Goal: Task Accomplishment & Management: Use online tool/utility

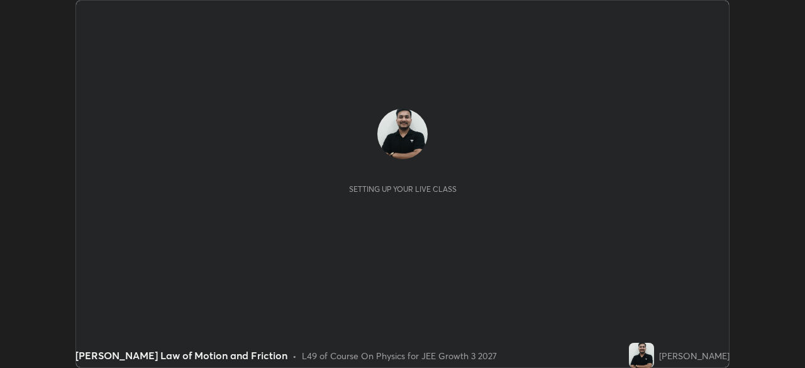
scroll to position [368, 804]
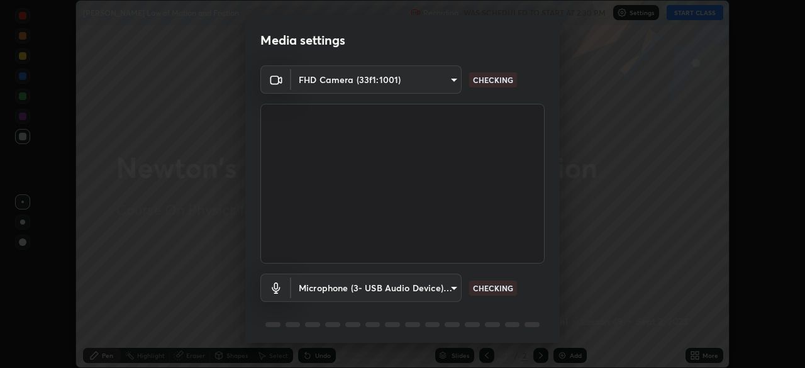
type input "00cb52ea7dbc067a4e9eba70c986ec13a5c87d59f38709f4e6374cce52915b34"
type input "c7b1e21b059f6b68da596fd68e3a8216845d0791b90de5158dbf1986436616d6"
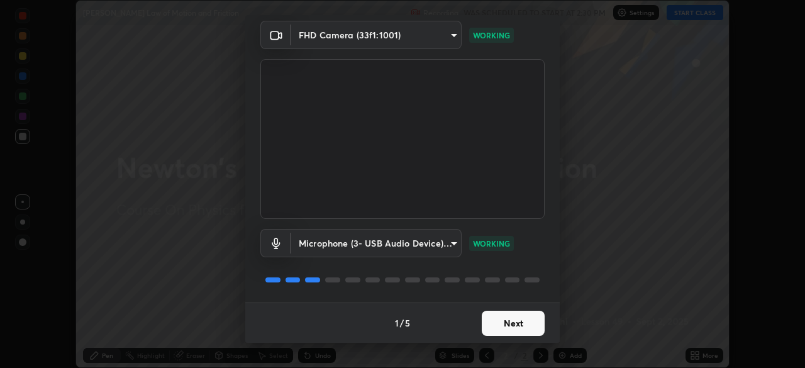
click at [490, 323] on button "Next" at bounding box center [513, 323] width 63 height 25
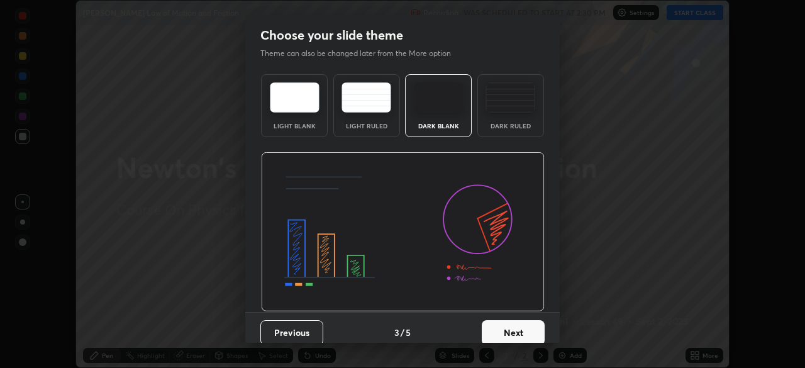
click at [490, 323] on button "Next" at bounding box center [513, 332] width 63 height 25
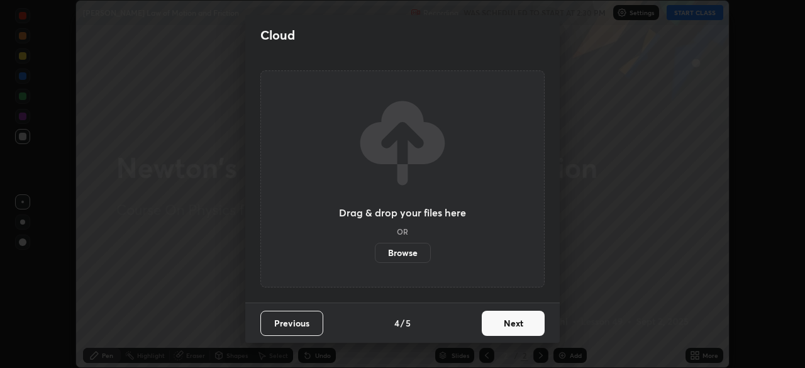
click at [489, 324] on button "Next" at bounding box center [513, 323] width 63 height 25
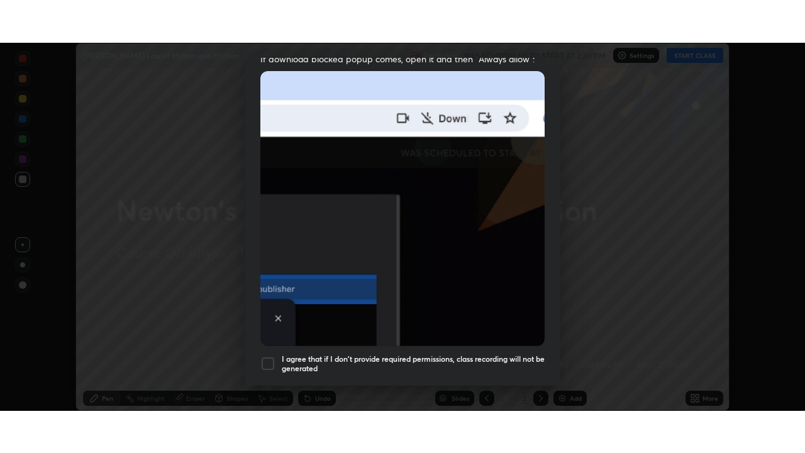
scroll to position [301, 0]
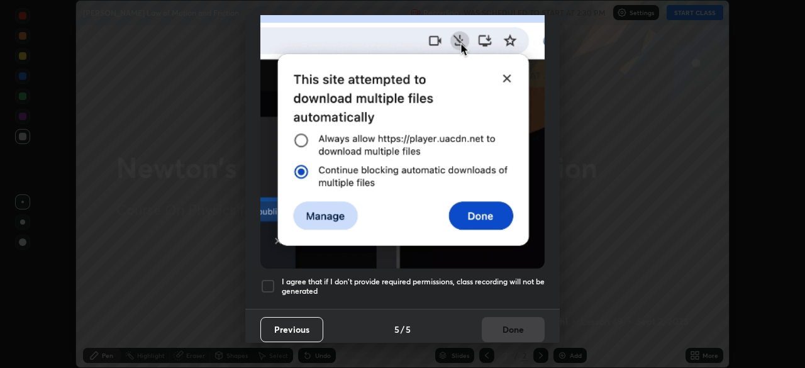
click at [262, 280] on div at bounding box center [267, 286] width 15 height 15
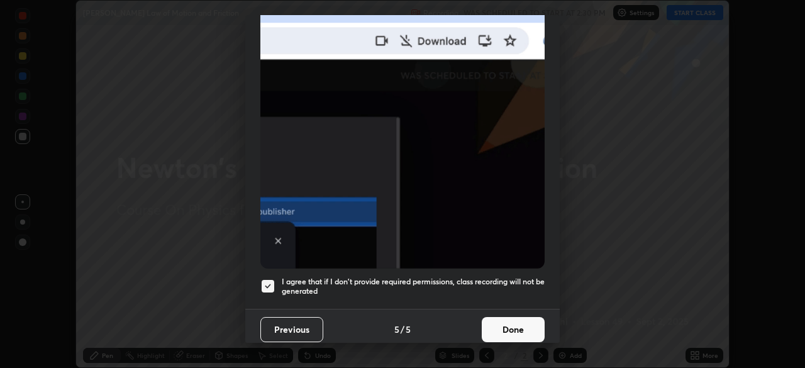
click at [501, 328] on button "Done" at bounding box center [513, 329] width 63 height 25
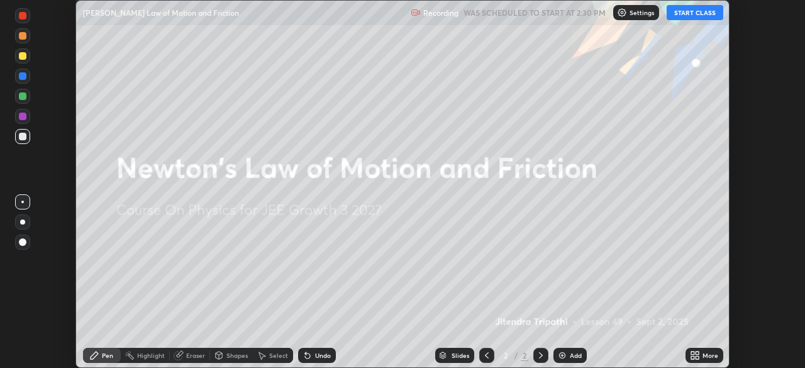
click at [682, 18] on button "START CLASS" at bounding box center [695, 12] width 57 height 15
click at [692, 353] on icon at bounding box center [692, 352] width 3 height 3
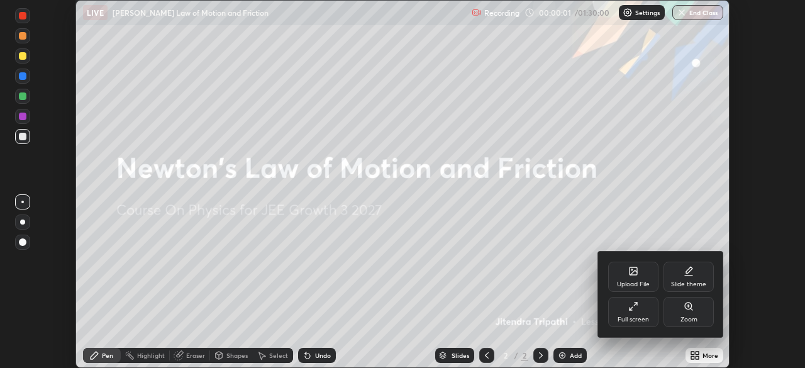
click at [639, 308] on div "Full screen" at bounding box center [633, 312] width 50 height 30
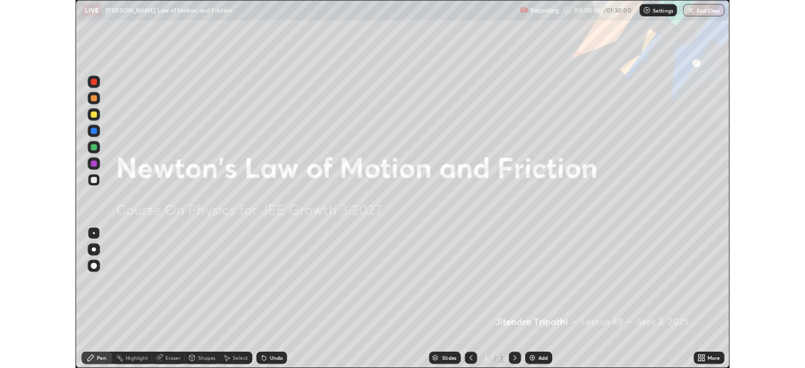
scroll to position [453, 805]
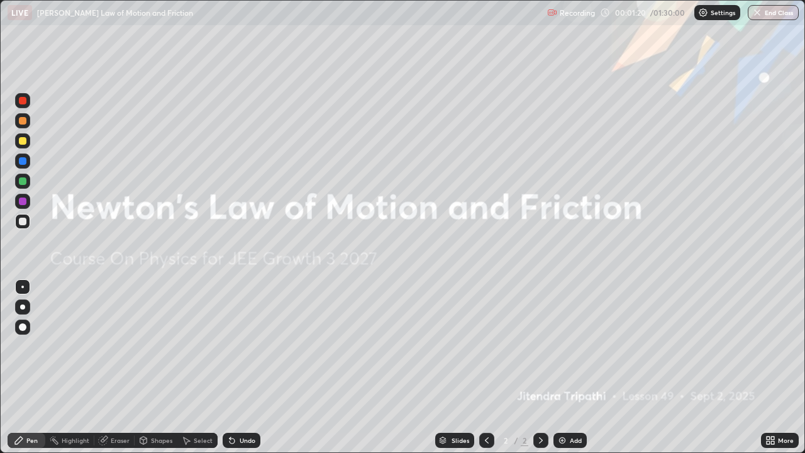
click at [768, 367] on icon at bounding box center [767, 437] width 3 height 3
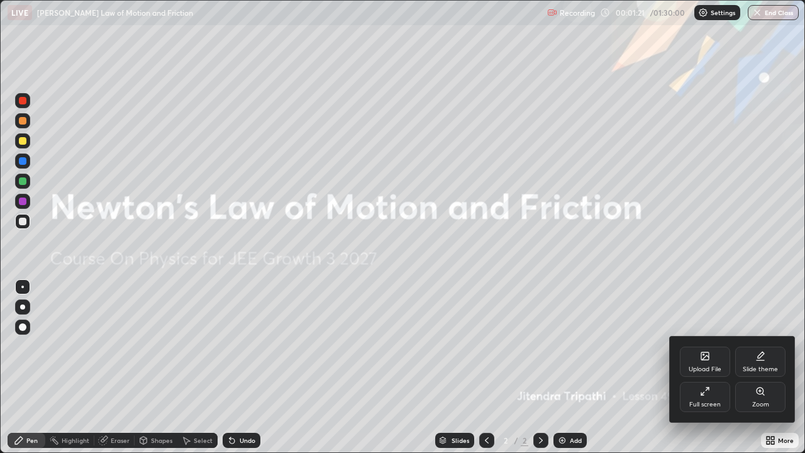
click at [708, 363] on div "Upload File" at bounding box center [705, 361] width 50 height 30
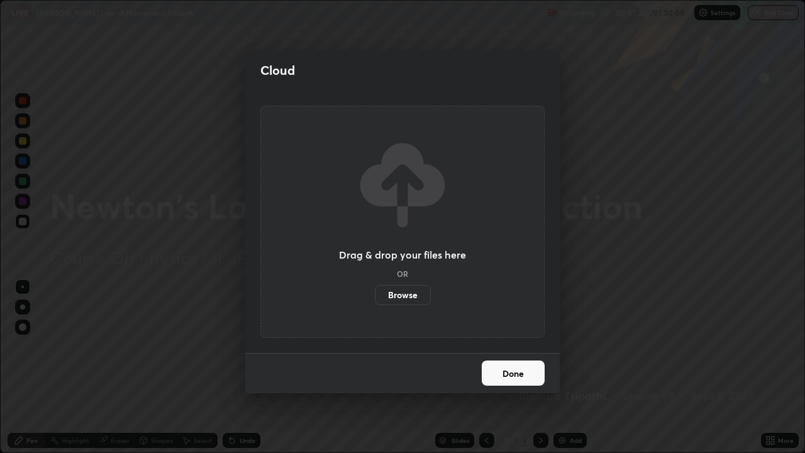
click at [412, 292] on label "Browse" at bounding box center [403, 295] width 56 height 20
click at [375, 292] on input "Browse" at bounding box center [375, 295] width 0 height 20
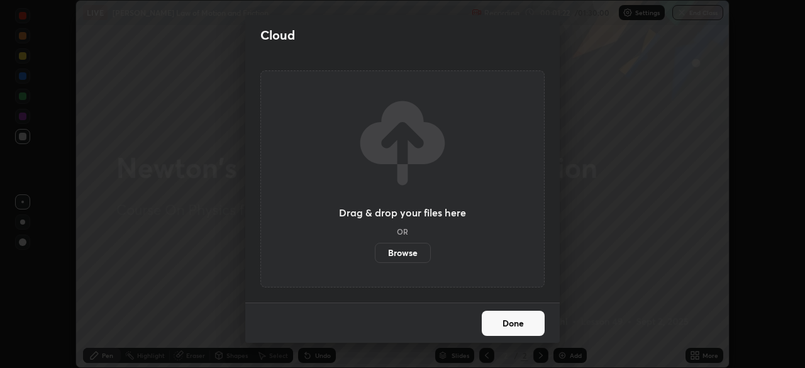
scroll to position [62511, 62074]
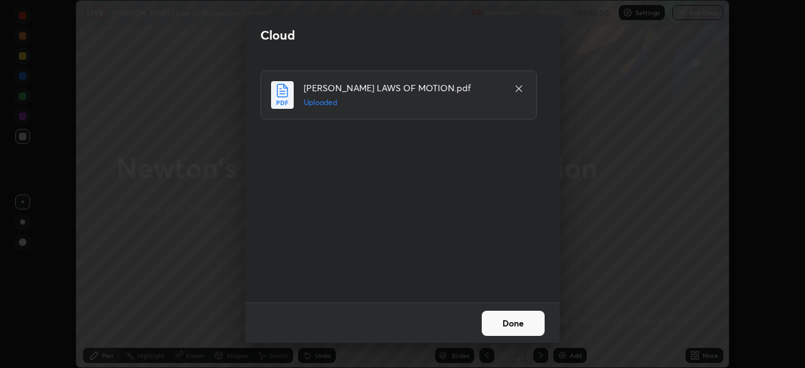
click at [485, 314] on button "Done" at bounding box center [513, 323] width 63 height 25
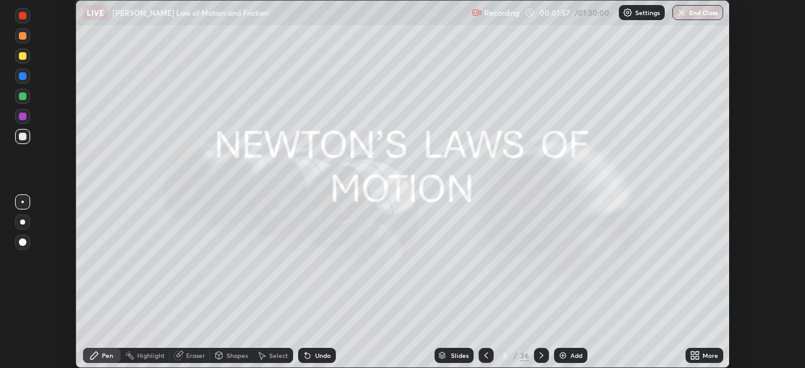
click at [446, 349] on div "Slides" at bounding box center [453, 355] width 39 height 15
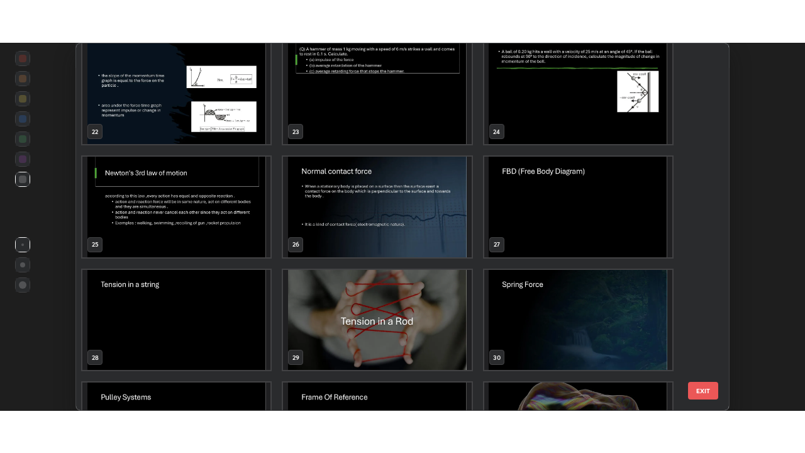
scroll to position [803, 0]
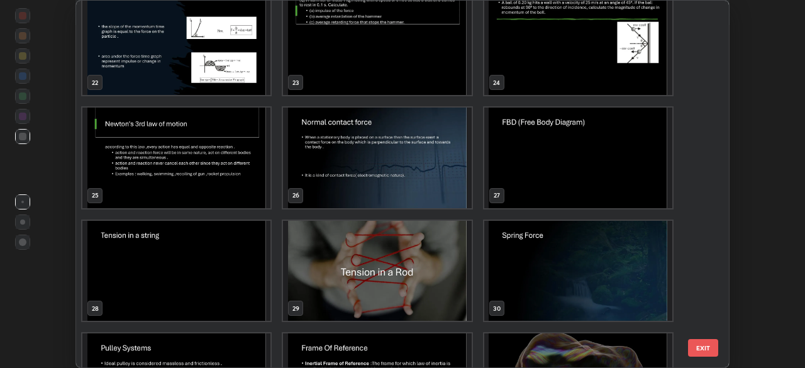
click at [222, 167] on img "grid" at bounding box center [176, 158] width 188 height 101
click at [221, 167] on img "grid" at bounding box center [176, 158] width 188 height 101
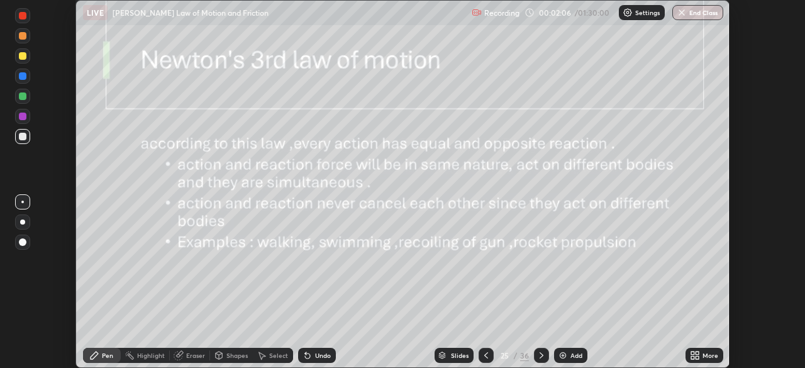
click at [688, 352] on div "More" at bounding box center [704, 355] width 38 height 15
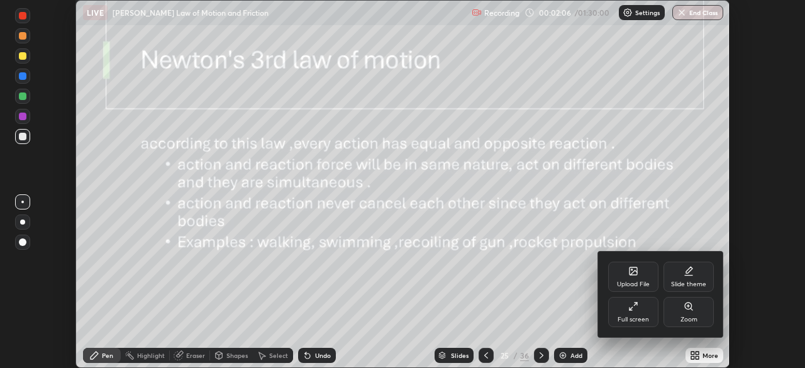
click at [627, 316] on div "Full screen" at bounding box center [632, 319] width 31 height 6
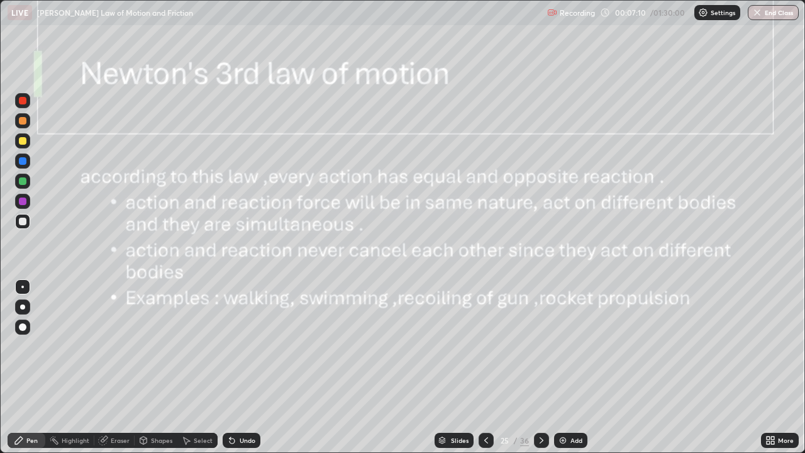
click at [24, 143] on div at bounding box center [23, 141] width 8 height 8
click at [26, 140] on div at bounding box center [23, 141] width 8 height 8
click at [121, 367] on div "Eraser" at bounding box center [120, 440] width 19 height 6
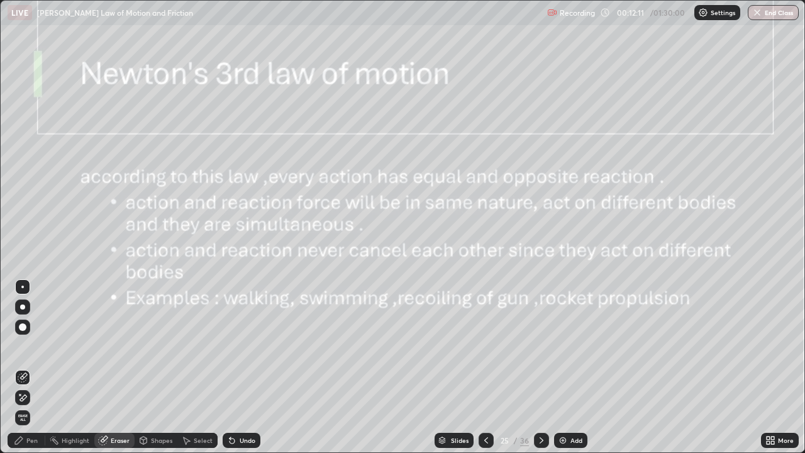
click at [23, 367] on span "Erase all" at bounding box center [23, 418] width 14 height 8
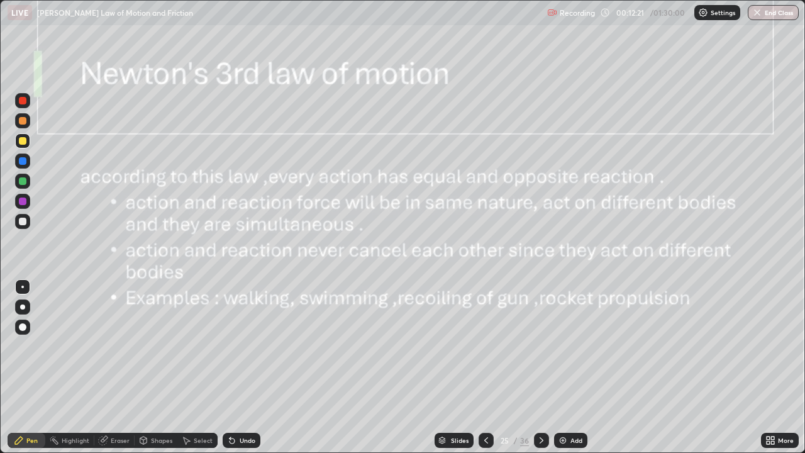
click at [23, 163] on div at bounding box center [23, 161] width 8 height 8
click at [25, 104] on div at bounding box center [23, 101] width 8 height 8
click at [28, 162] on div at bounding box center [22, 160] width 15 height 15
click at [23, 141] on div at bounding box center [23, 141] width 8 height 8
click at [567, 367] on div "Add" at bounding box center [570, 440] width 33 height 15
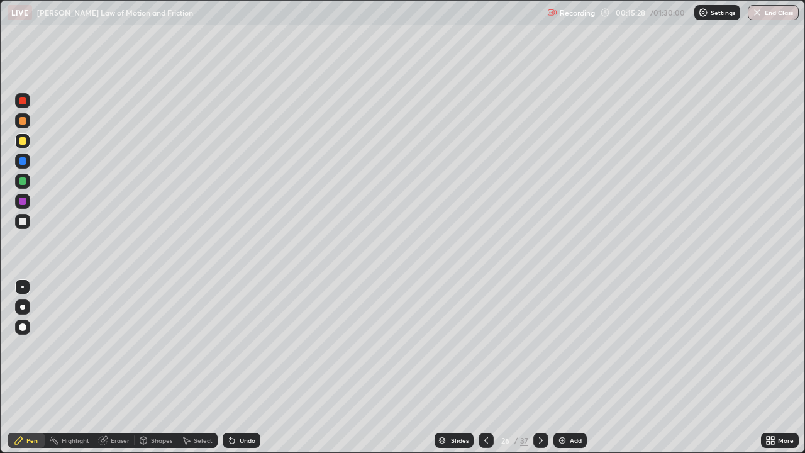
click at [24, 182] on div at bounding box center [23, 181] width 8 height 8
click at [29, 204] on div at bounding box center [22, 201] width 15 height 15
click at [23, 101] on div at bounding box center [23, 101] width 8 height 8
click at [24, 202] on div at bounding box center [23, 201] width 8 height 8
click at [21, 101] on div at bounding box center [23, 101] width 8 height 8
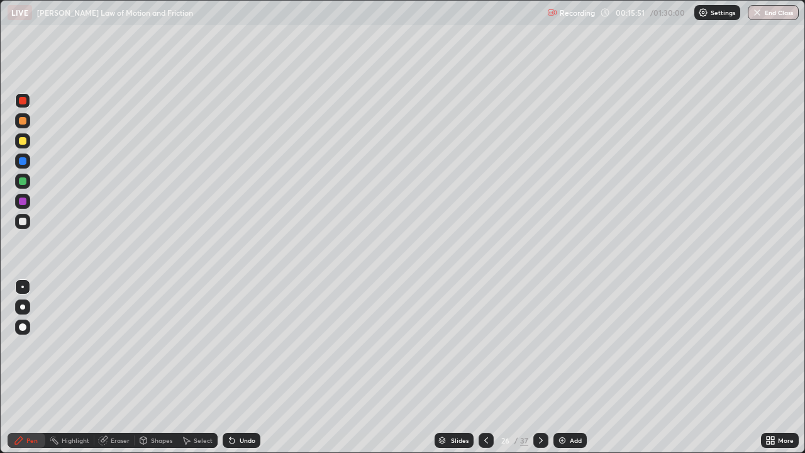
click at [27, 166] on div at bounding box center [22, 160] width 15 height 15
click at [23, 147] on div at bounding box center [22, 140] width 15 height 15
click at [23, 103] on div at bounding box center [23, 101] width 8 height 8
click at [252, 367] on div "Undo" at bounding box center [248, 440] width 16 height 6
click at [250, 367] on div "Undo" at bounding box center [248, 440] width 16 height 6
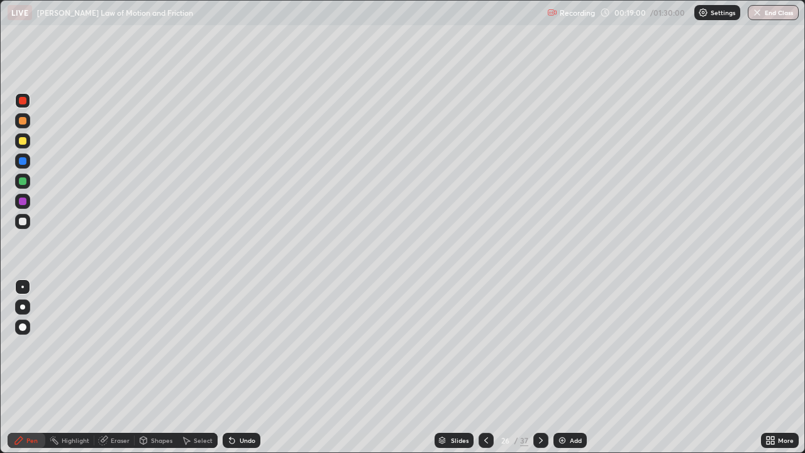
click at [21, 221] on div at bounding box center [23, 222] width 8 height 8
click at [21, 165] on div at bounding box center [22, 160] width 15 height 15
click at [539, 367] on icon at bounding box center [541, 440] width 10 height 10
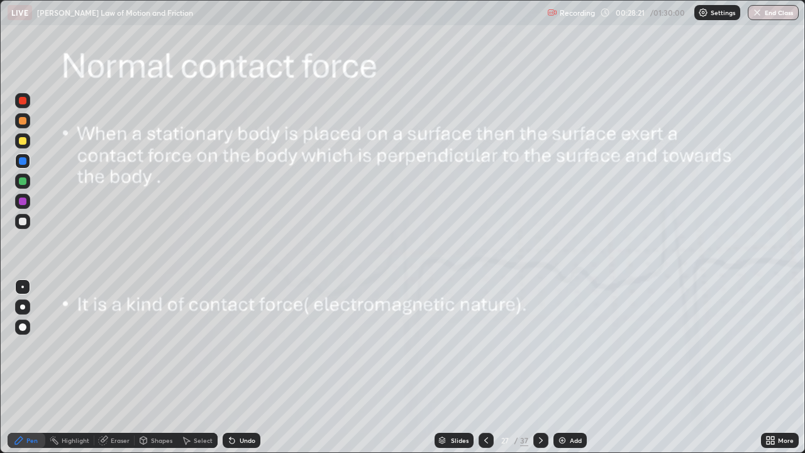
click at [18, 145] on div at bounding box center [22, 140] width 15 height 15
click at [23, 162] on div at bounding box center [23, 161] width 8 height 8
click at [25, 121] on div at bounding box center [23, 121] width 8 height 8
click at [27, 182] on div at bounding box center [22, 181] width 15 height 15
click at [24, 145] on div at bounding box center [22, 140] width 15 height 15
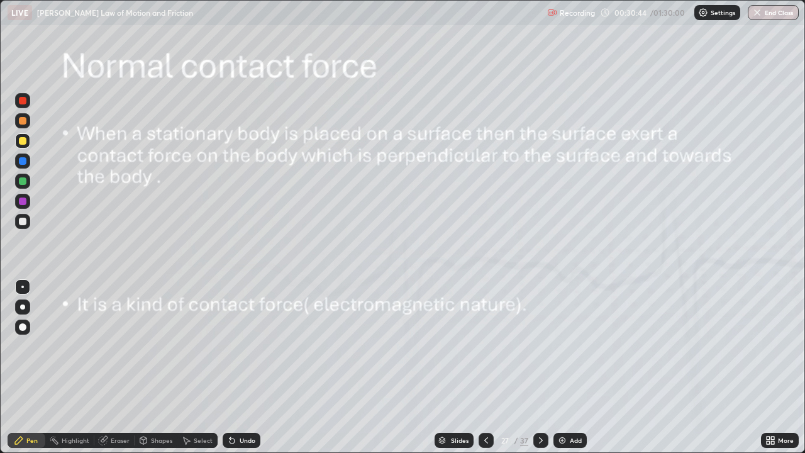
click at [25, 124] on div at bounding box center [22, 120] width 15 height 15
click at [23, 167] on div at bounding box center [22, 160] width 15 height 15
click at [485, 367] on icon at bounding box center [486, 440] width 10 height 10
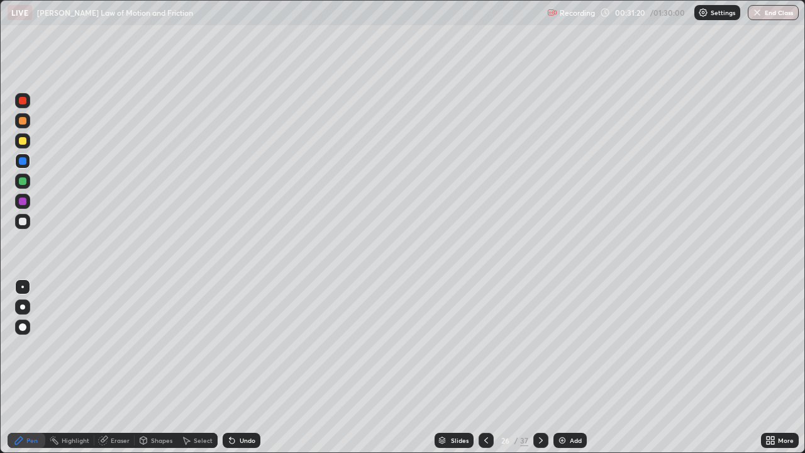
click at [536, 367] on icon at bounding box center [541, 440] width 10 height 10
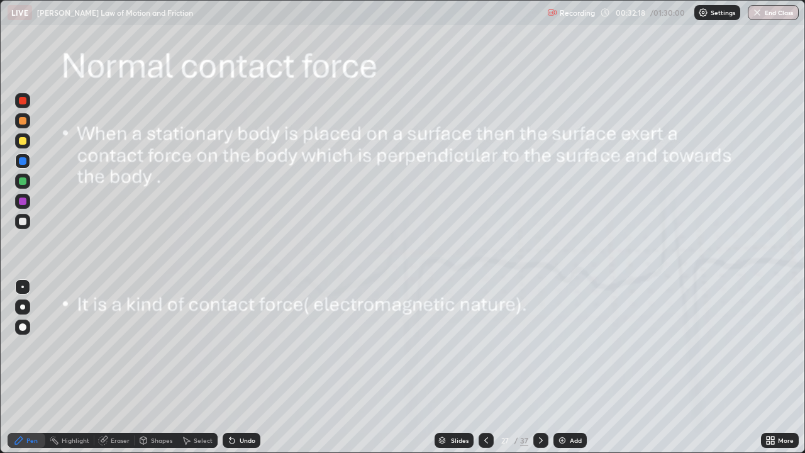
click at [570, 367] on div "Add" at bounding box center [576, 440] width 12 height 6
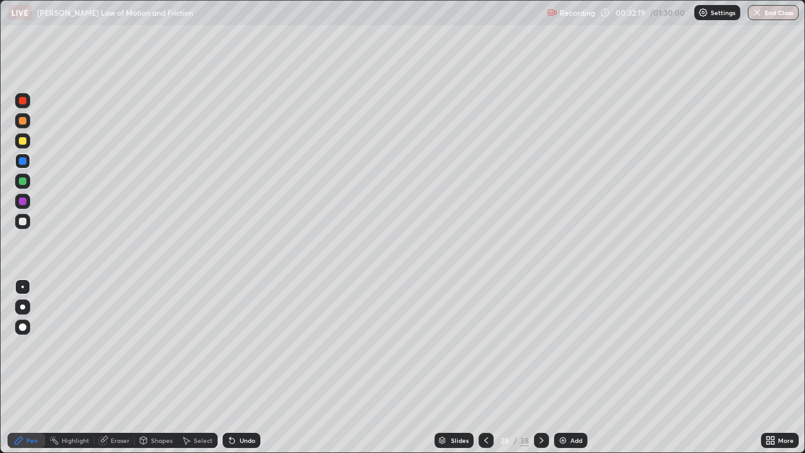
click at [21, 143] on div at bounding box center [23, 141] width 8 height 8
click at [246, 367] on div "Undo" at bounding box center [248, 440] width 16 height 6
click at [250, 367] on div "Undo" at bounding box center [248, 440] width 16 height 6
click at [245, 367] on div "Undo" at bounding box center [248, 440] width 16 height 6
click at [24, 101] on div at bounding box center [23, 101] width 8 height 8
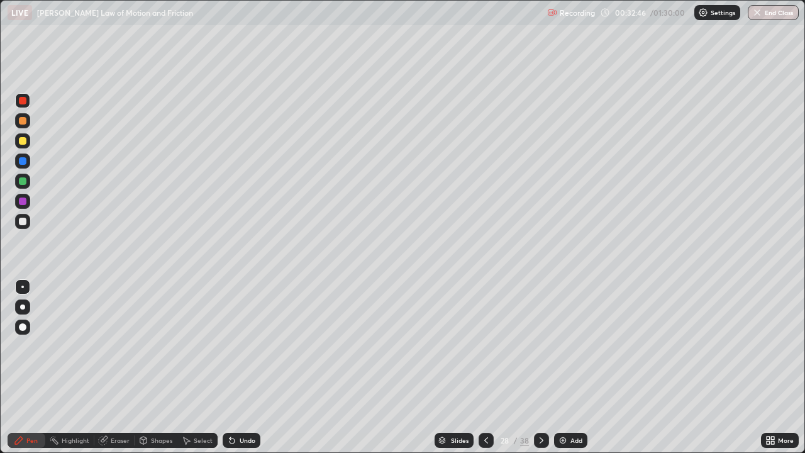
click at [24, 143] on div at bounding box center [23, 141] width 8 height 8
click at [25, 180] on div at bounding box center [23, 181] width 8 height 8
click at [26, 228] on div at bounding box center [22, 221] width 15 height 15
click at [25, 201] on div at bounding box center [23, 201] width 8 height 8
click at [28, 182] on div at bounding box center [22, 181] width 15 height 15
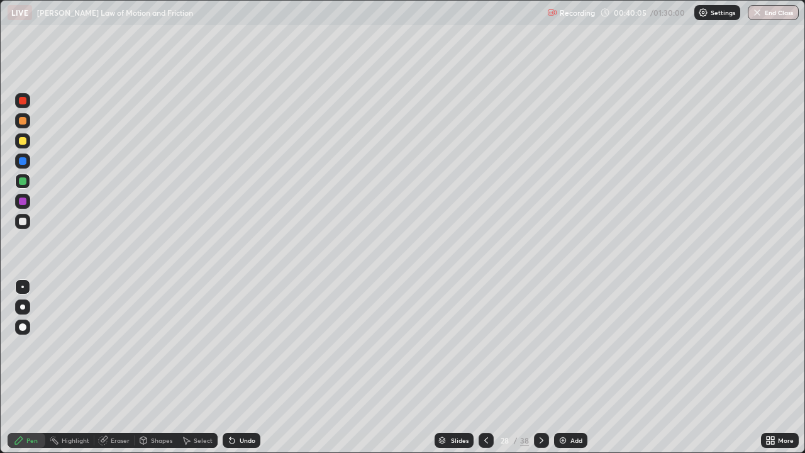
click at [23, 141] on div at bounding box center [23, 141] width 8 height 8
click at [22, 102] on div at bounding box center [23, 101] width 8 height 8
click at [243, 367] on div "Undo" at bounding box center [242, 440] width 38 height 15
click at [23, 185] on div at bounding box center [22, 181] width 15 height 15
click at [25, 141] on div at bounding box center [23, 141] width 8 height 8
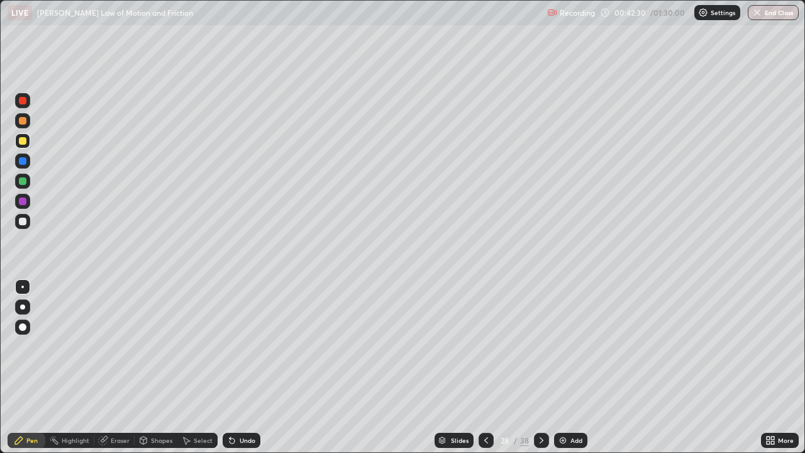
click at [539, 367] on icon at bounding box center [541, 440] width 4 height 6
click at [485, 367] on icon at bounding box center [486, 440] width 10 height 10
click at [567, 367] on div "Add" at bounding box center [570, 440] width 33 height 15
click at [21, 119] on div at bounding box center [23, 121] width 8 height 8
click at [26, 183] on div at bounding box center [23, 181] width 8 height 8
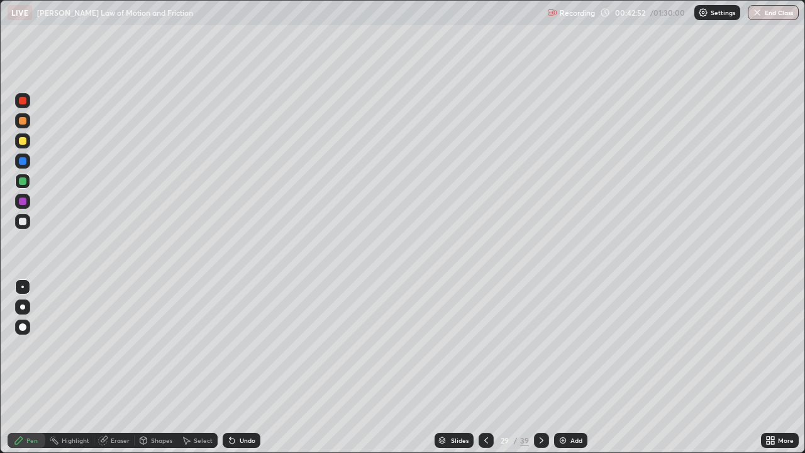
click at [238, 367] on div "Undo" at bounding box center [242, 440] width 38 height 15
click at [23, 143] on div at bounding box center [23, 141] width 8 height 8
click at [23, 103] on div at bounding box center [23, 101] width 8 height 8
click at [23, 121] on div at bounding box center [23, 121] width 8 height 8
click at [23, 164] on div at bounding box center [23, 161] width 8 height 8
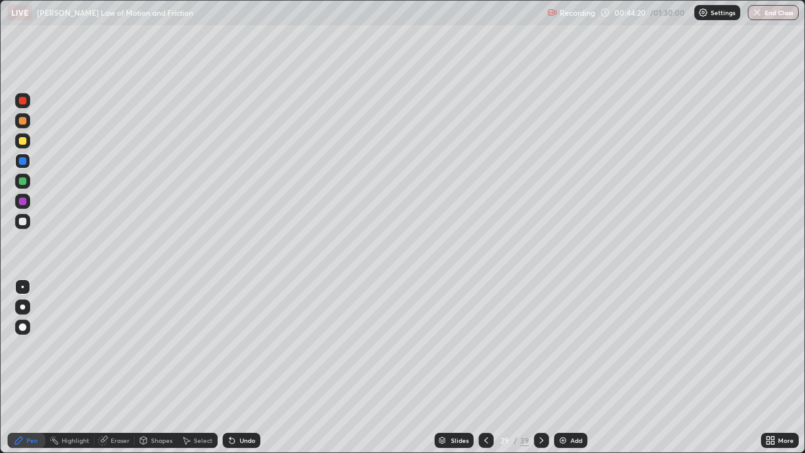
click at [20, 200] on div at bounding box center [23, 201] width 8 height 8
click at [25, 180] on div at bounding box center [23, 181] width 8 height 8
click at [26, 141] on div at bounding box center [23, 141] width 8 height 8
click at [153, 367] on div "Shapes" at bounding box center [161, 440] width 21 height 6
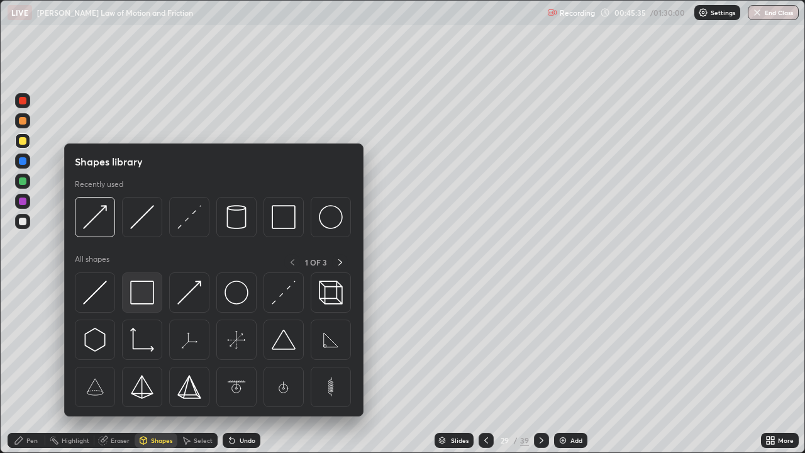
click at [141, 294] on img at bounding box center [142, 292] width 24 height 24
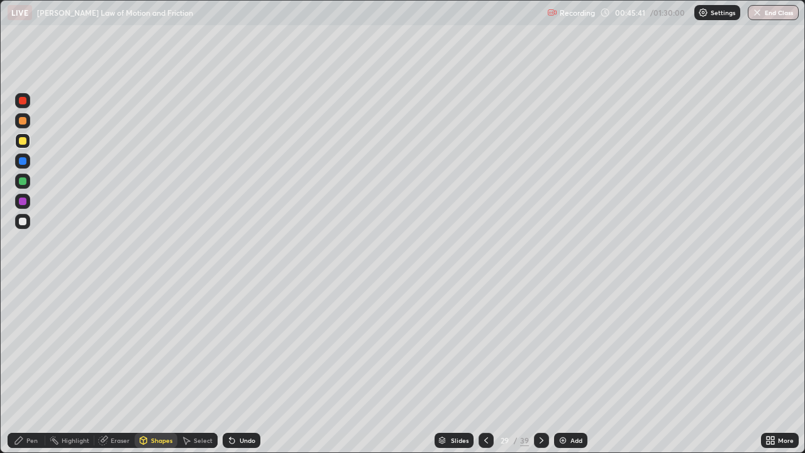
click at [204, 367] on div "Select" at bounding box center [203, 440] width 19 height 6
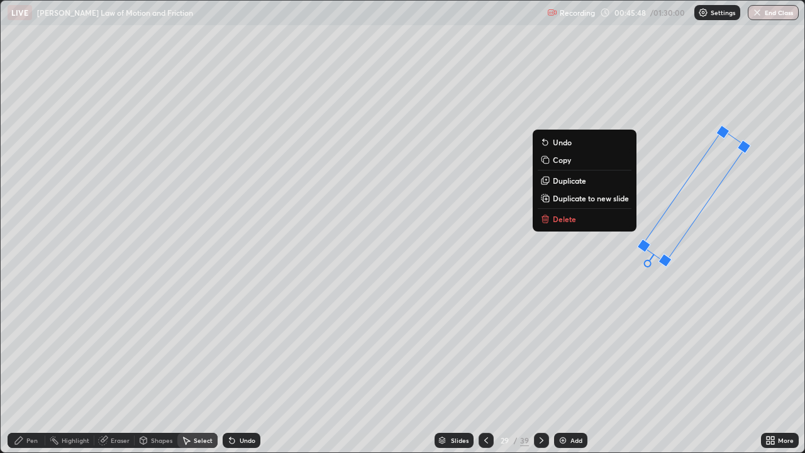
click at [35, 367] on div "Pen" at bounding box center [31, 440] width 11 height 6
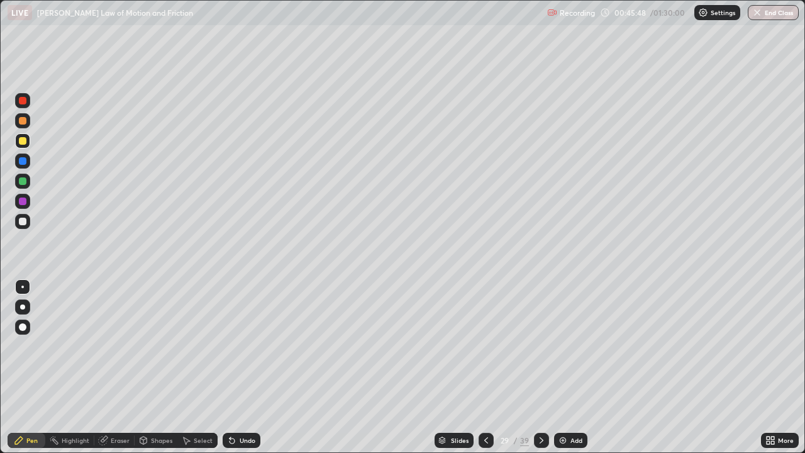
click at [29, 222] on div at bounding box center [22, 221] width 15 height 15
click at [20, 140] on div at bounding box center [23, 141] width 8 height 8
click at [119, 367] on div "Eraser" at bounding box center [120, 440] width 19 height 6
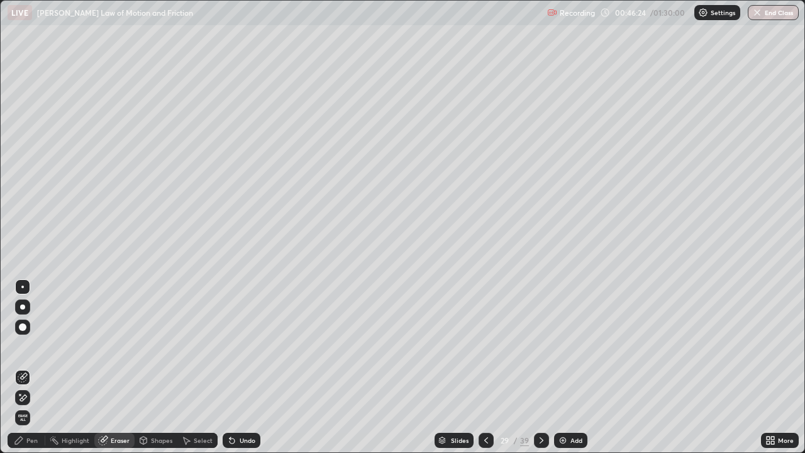
click at [27, 367] on icon at bounding box center [23, 376] width 7 height 6
click at [34, 367] on div "Pen" at bounding box center [31, 440] width 11 height 6
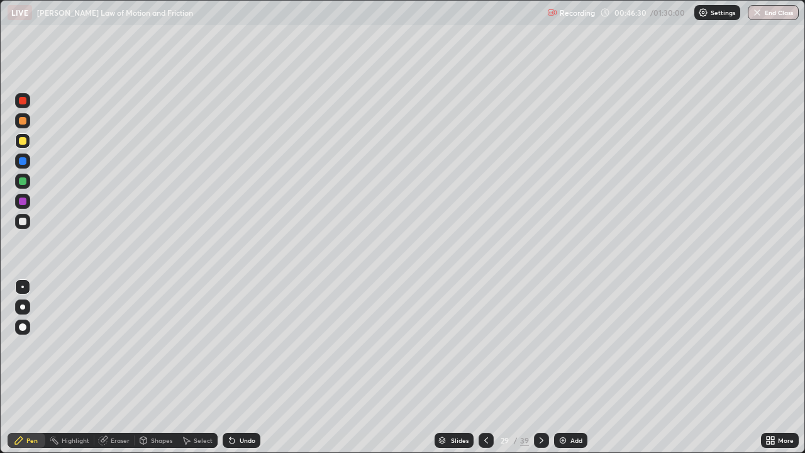
click at [19, 224] on div at bounding box center [23, 222] width 8 height 8
click at [21, 102] on div at bounding box center [23, 101] width 8 height 8
click at [25, 160] on div at bounding box center [23, 161] width 8 height 8
click at [26, 163] on div at bounding box center [22, 160] width 15 height 15
click at [28, 177] on div at bounding box center [22, 181] width 15 height 15
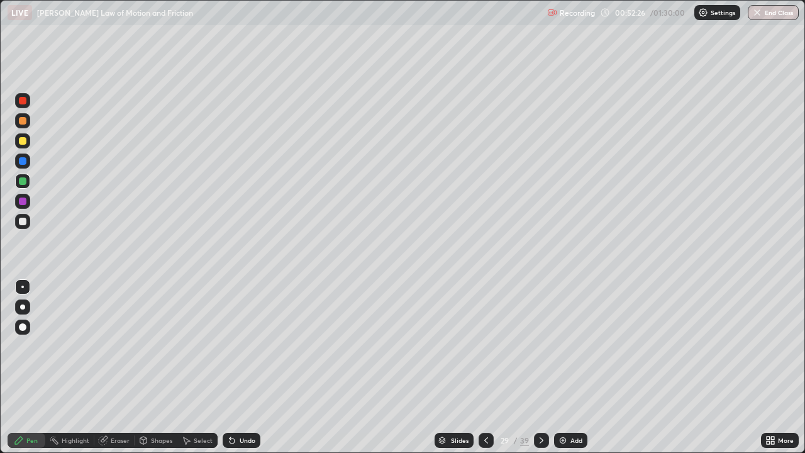
click at [250, 367] on div "Undo" at bounding box center [248, 440] width 16 height 6
click at [244, 367] on div "Undo" at bounding box center [248, 440] width 16 height 6
click at [157, 367] on div "Shapes" at bounding box center [161, 440] width 21 height 6
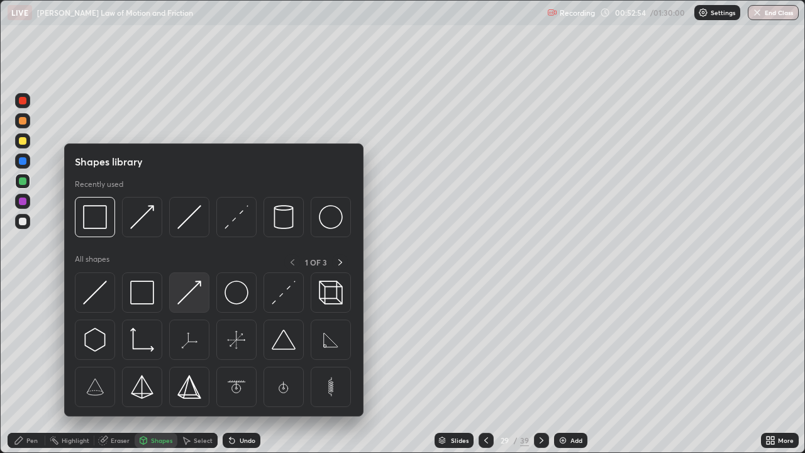
click at [194, 292] on img at bounding box center [189, 292] width 24 height 24
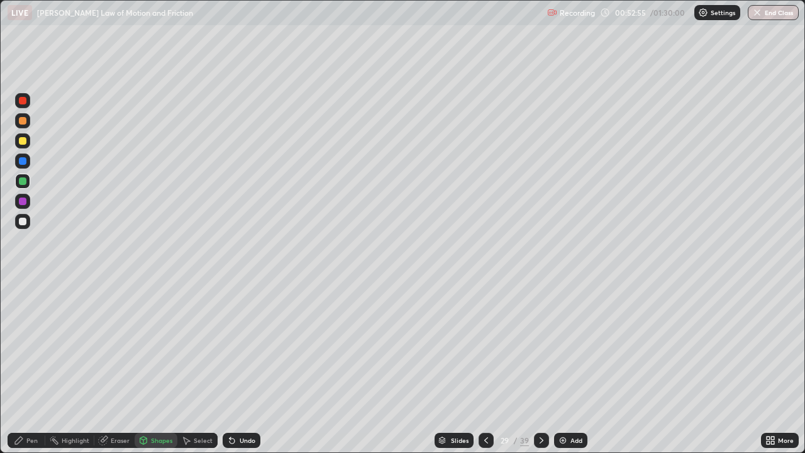
click at [25, 201] on div at bounding box center [23, 201] width 8 height 8
click at [24, 222] on div at bounding box center [23, 222] width 8 height 8
click at [36, 367] on div "Pen" at bounding box center [27, 440] width 38 height 15
click at [24, 99] on div at bounding box center [23, 101] width 8 height 8
click at [21, 148] on div at bounding box center [22, 140] width 15 height 15
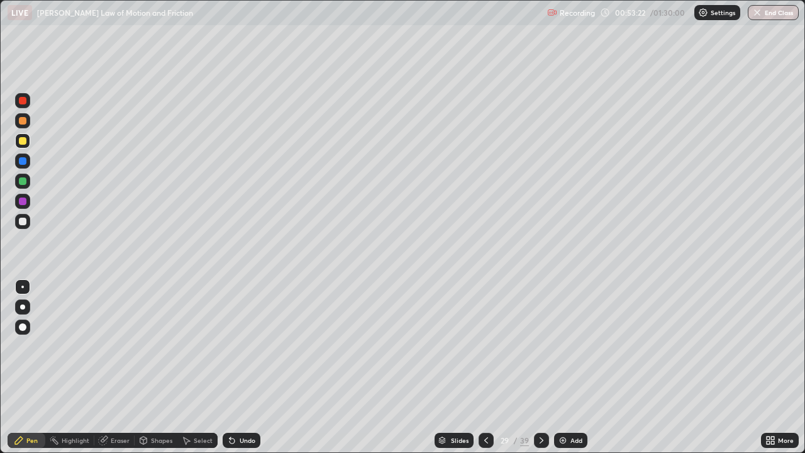
click at [27, 168] on div at bounding box center [22, 161] width 15 height 20
click at [23, 201] on div at bounding box center [23, 201] width 8 height 8
click at [23, 101] on div at bounding box center [23, 101] width 8 height 8
click at [20, 199] on div at bounding box center [23, 201] width 8 height 8
click at [22, 223] on div at bounding box center [23, 222] width 8 height 8
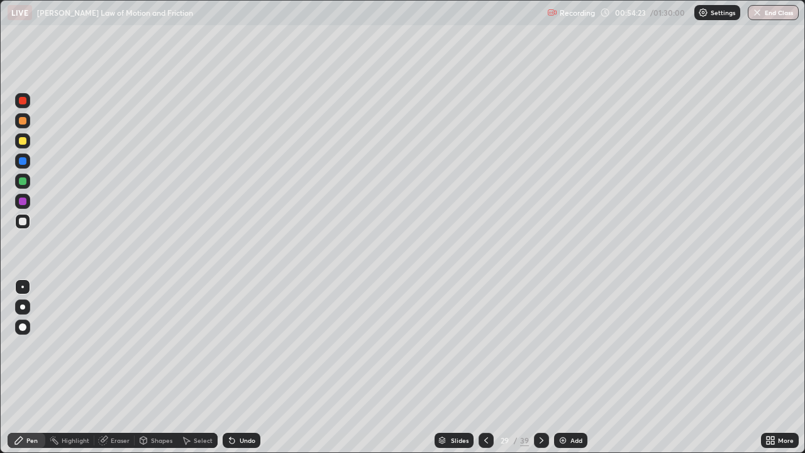
click at [23, 201] on div at bounding box center [23, 201] width 8 height 8
click at [21, 142] on div at bounding box center [23, 141] width 8 height 8
click at [27, 185] on div at bounding box center [22, 181] width 15 height 15
click at [20, 102] on div at bounding box center [23, 101] width 8 height 8
click at [566, 367] on img at bounding box center [563, 440] width 10 height 10
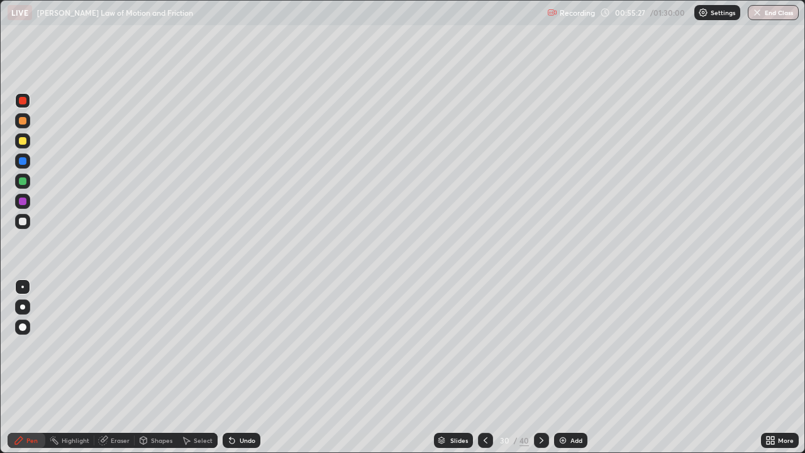
click at [28, 123] on div at bounding box center [22, 120] width 15 height 15
click at [25, 122] on div at bounding box center [23, 121] width 8 height 8
click at [26, 142] on div at bounding box center [23, 141] width 8 height 8
click at [25, 164] on div at bounding box center [23, 161] width 8 height 8
click at [20, 183] on div at bounding box center [23, 181] width 8 height 8
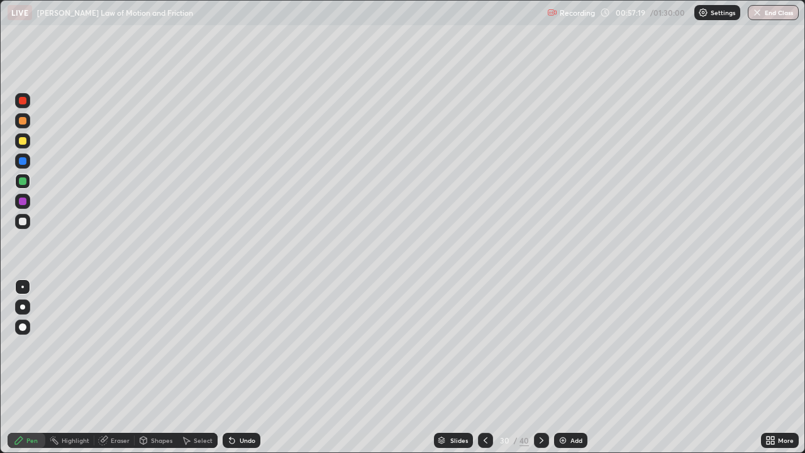
click at [29, 105] on div at bounding box center [22, 100] width 15 height 15
click at [23, 181] on div at bounding box center [23, 181] width 8 height 8
click at [111, 367] on div "Eraser" at bounding box center [120, 440] width 19 height 6
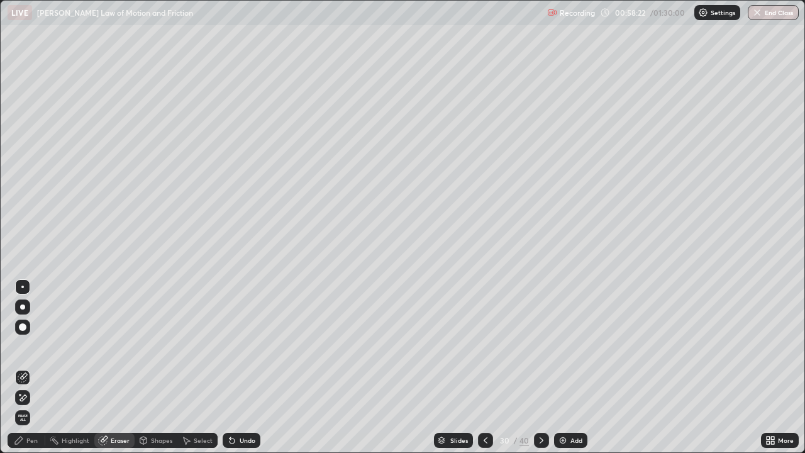
click at [19, 367] on div "Pen" at bounding box center [27, 440] width 38 height 15
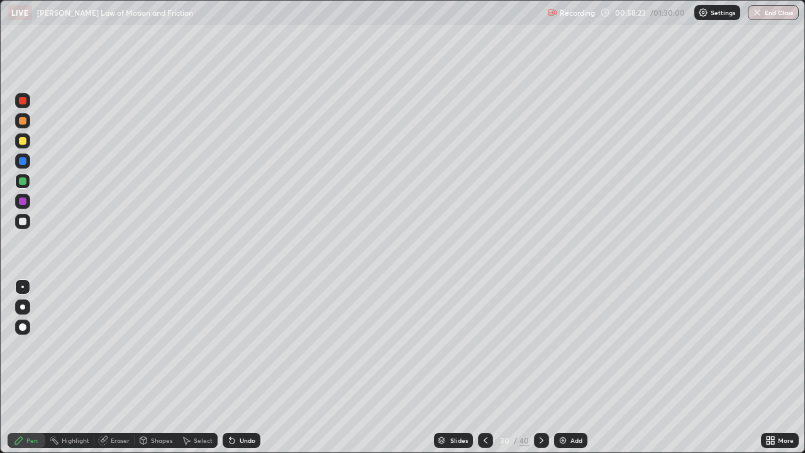
click at [19, 200] on div at bounding box center [23, 201] width 8 height 8
click at [119, 367] on div "Eraser" at bounding box center [120, 440] width 19 height 6
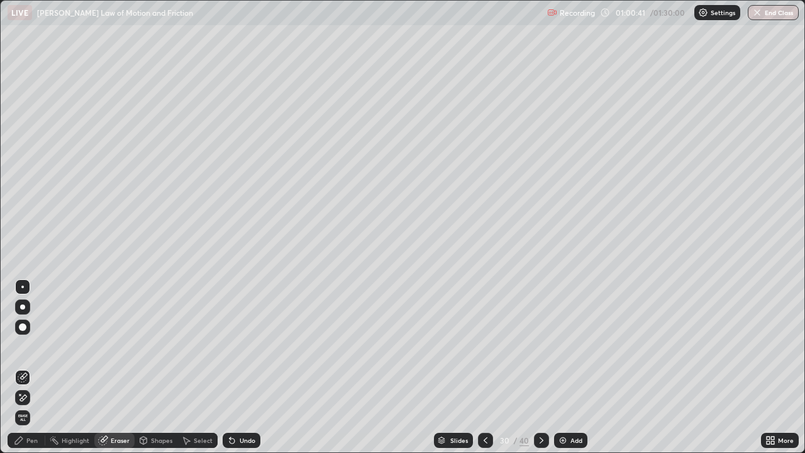
click at [21, 367] on icon at bounding box center [19, 440] width 8 height 8
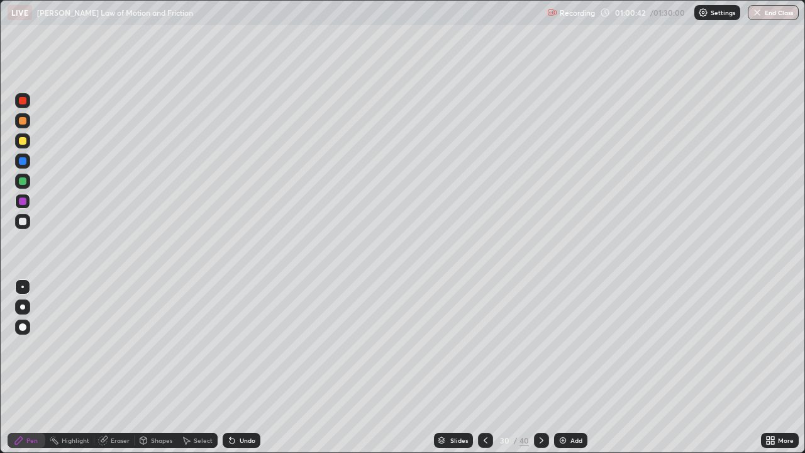
click at [25, 367] on div "Pen" at bounding box center [27, 440] width 38 height 15
click at [111, 367] on div "Eraser" at bounding box center [120, 440] width 19 height 6
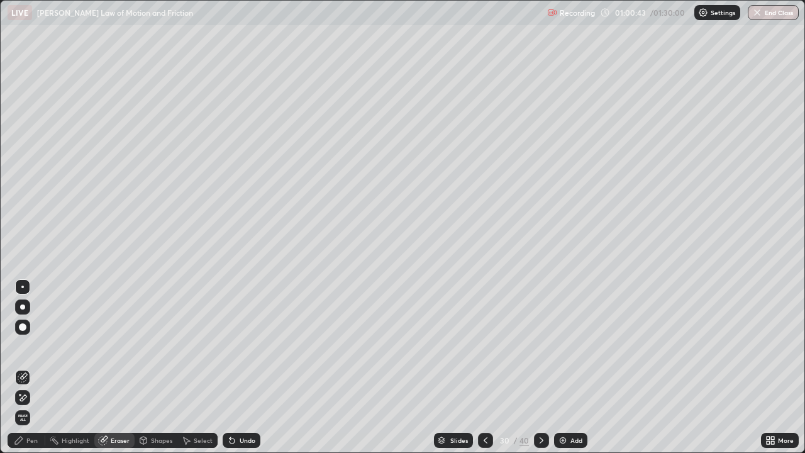
click at [23, 367] on icon at bounding box center [23, 377] width 10 height 10
click at [23, 367] on icon at bounding box center [19, 440] width 10 height 10
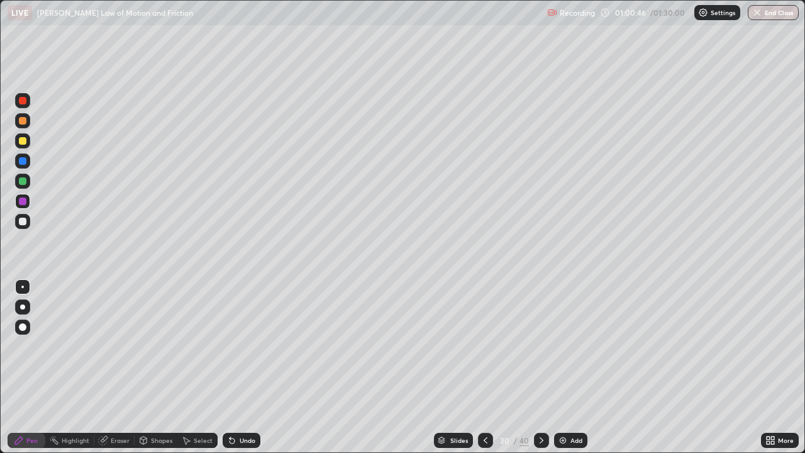
click at [21, 186] on div at bounding box center [22, 181] width 15 height 15
click at [233, 367] on icon at bounding box center [232, 440] width 10 height 10
click at [235, 367] on div "Undo" at bounding box center [242, 440] width 38 height 15
click at [561, 367] on img at bounding box center [563, 440] width 10 height 10
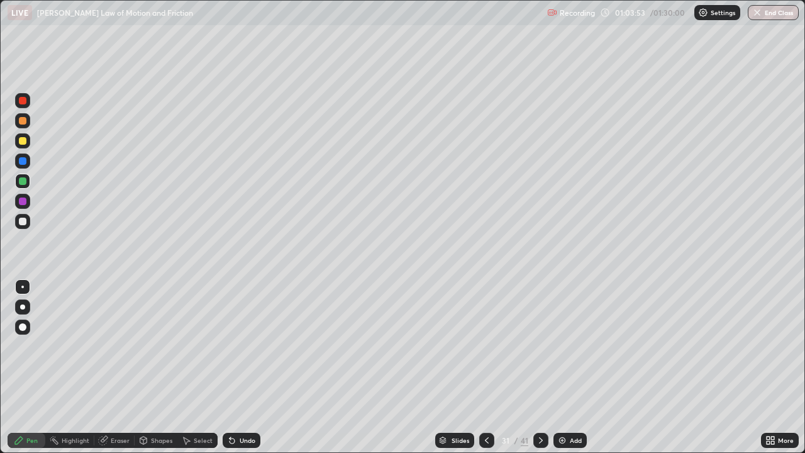
click at [23, 122] on div at bounding box center [23, 121] width 8 height 8
click at [24, 183] on div at bounding box center [23, 181] width 8 height 8
click at [25, 164] on div at bounding box center [22, 160] width 15 height 15
click at [24, 163] on div at bounding box center [23, 161] width 8 height 8
click at [23, 103] on div at bounding box center [23, 101] width 8 height 8
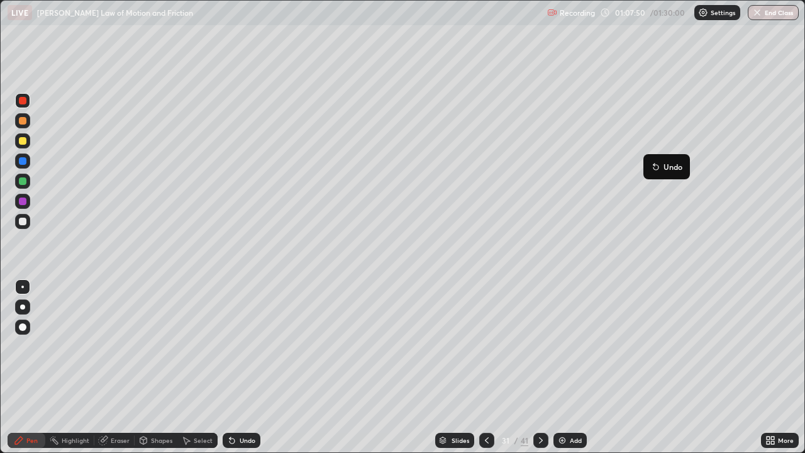
click at [567, 367] on div "Add" at bounding box center [569, 440] width 33 height 15
click at [23, 123] on div at bounding box center [23, 121] width 8 height 8
click at [24, 162] on div at bounding box center [23, 161] width 8 height 8
click at [22, 222] on div at bounding box center [23, 222] width 8 height 8
click at [23, 101] on div at bounding box center [23, 101] width 8 height 8
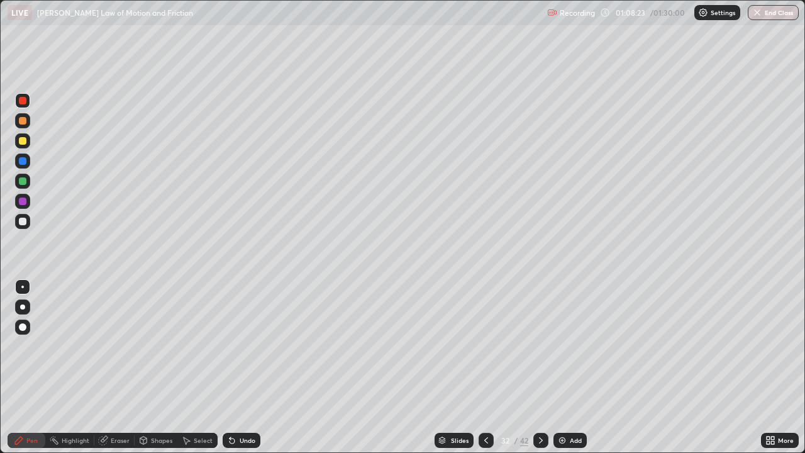
click at [251, 367] on div "Undo" at bounding box center [242, 440] width 38 height 15
click at [255, 367] on div "Undo" at bounding box center [242, 440] width 38 height 15
click at [257, 367] on div "Undo" at bounding box center [242, 440] width 38 height 15
click at [254, 367] on div "Undo" at bounding box center [242, 440] width 38 height 15
click at [28, 184] on div at bounding box center [22, 181] width 15 height 15
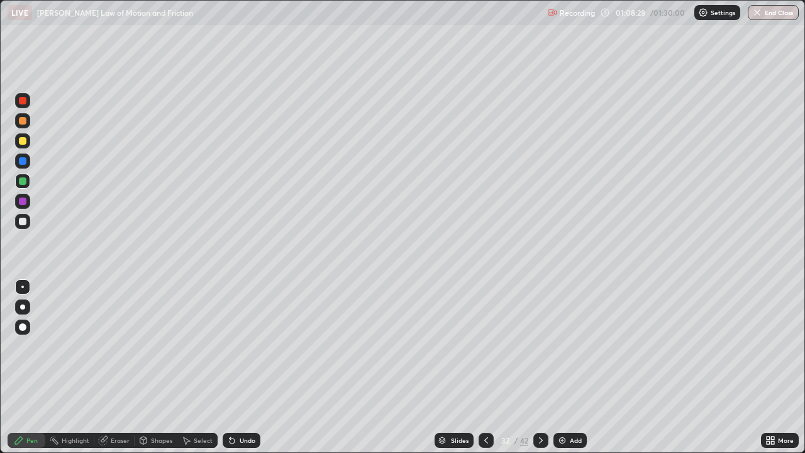
click at [29, 217] on div at bounding box center [22, 221] width 15 height 15
click at [25, 161] on div at bounding box center [23, 161] width 8 height 8
click at [25, 119] on div at bounding box center [23, 121] width 8 height 8
click at [573, 367] on div "Add" at bounding box center [569, 440] width 33 height 15
click at [28, 160] on div at bounding box center [22, 160] width 15 height 15
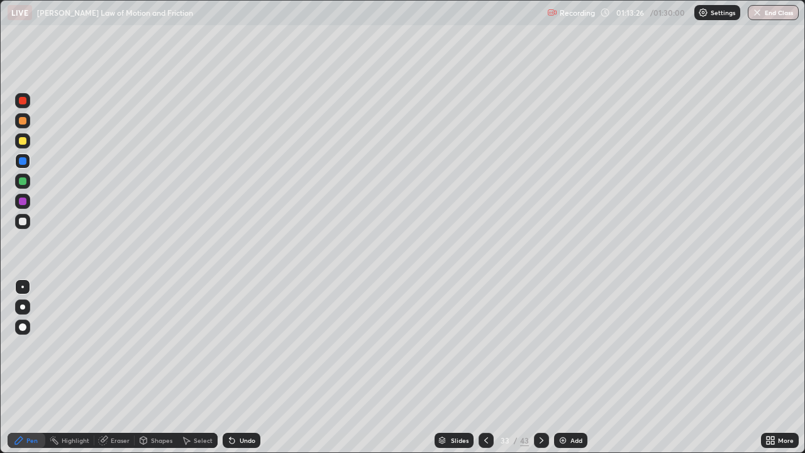
click at [23, 141] on div at bounding box center [23, 141] width 8 height 8
click at [235, 367] on icon at bounding box center [232, 440] width 10 height 10
click at [250, 367] on div "Undo" at bounding box center [248, 440] width 16 height 6
click at [254, 367] on div "Undo" at bounding box center [242, 440] width 38 height 15
click at [250, 367] on div "Undo" at bounding box center [242, 440] width 38 height 15
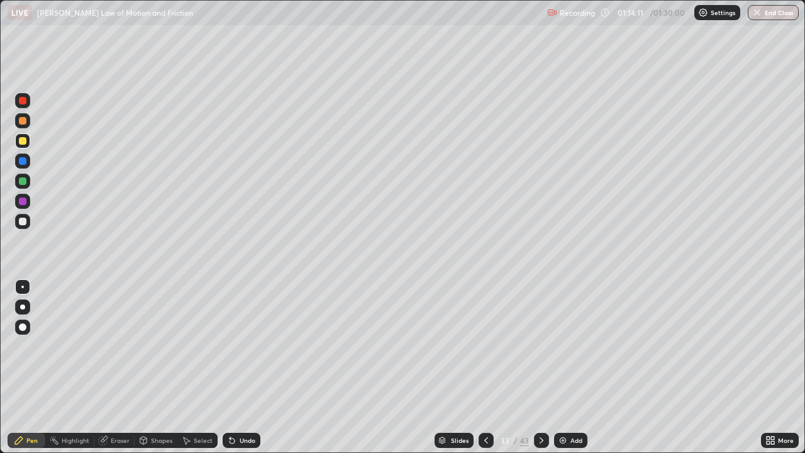
click at [29, 103] on div at bounding box center [22, 100] width 15 height 15
click at [244, 367] on div "Undo" at bounding box center [248, 440] width 16 height 6
click at [23, 182] on div at bounding box center [23, 181] width 8 height 8
click at [30, 220] on div at bounding box center [22, 221] width 15 height 15
click at [558, 367] on img at bounding box center [563, 440] width 10 height 10
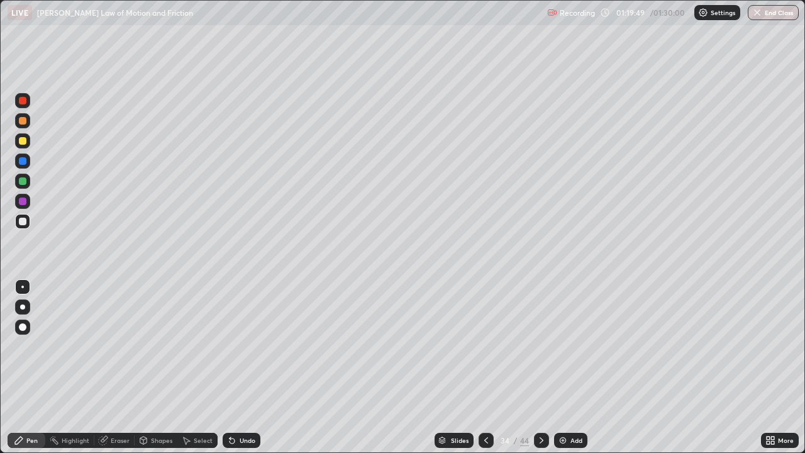
click at [25, 123] on div at bounding box center [23, 121] width 8 height 8
click at [22, 163] on div at bounding box center [23, 161] width 8 height 8
click at [21, 187] on div at bounding box center [22, 181] width 15 height 15
click at [23, 103] on div at bounding box center [23, 101] width 8 height 8
click at [27, 182] on div at bounding box center [22, 181] width 15 height 15
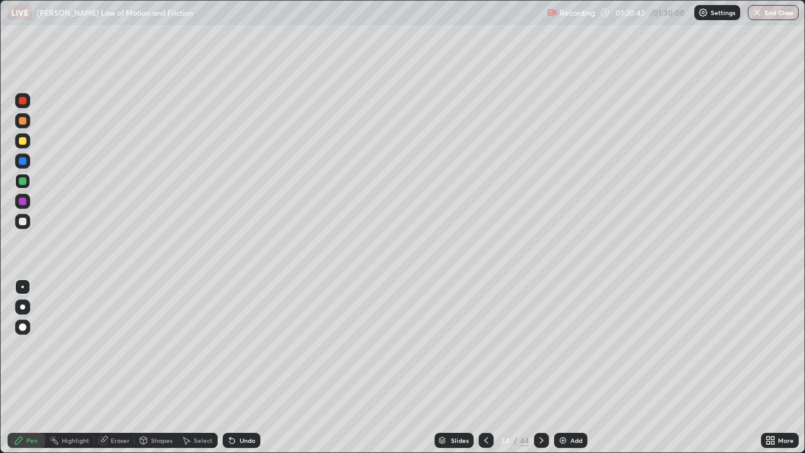
click at [23, 201] on div at bounding box center [23, 201] width 8 height 8
click at [565, 367] on img at bounding box center [563, 440] width 10 height 10
click at [28, 143] on div at bounding box center [22, 140] width 15 height 15
click at [23, 181] on div at bounding box center [23, 181] width 8 height 8
click at [772, 13] on button "End Class" at bounding box center [773, 12] width 51 height 15
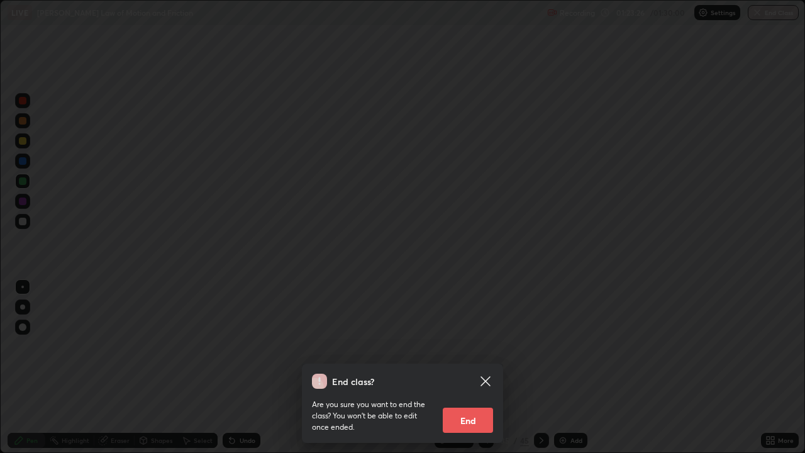
click at [463, 367] on button "End" at bounding box center [468, 419] width 50 height 25
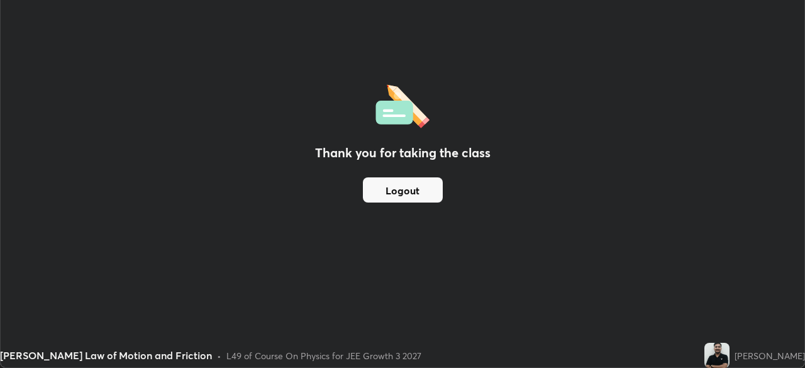
scroll to position [62511, 62074]
